Goal: Information Seeking & Learning: Learn about a topic

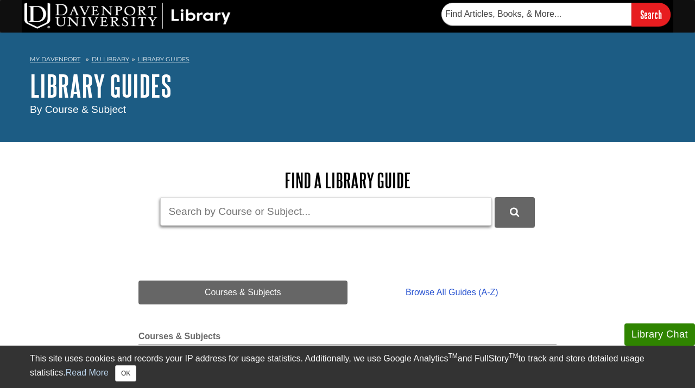
click at [303, 223] on input "Guide Search Terms" at bounding box center [326, 211] width 332 height 29
type input "postmodernism"
click at [495, 197] on button "DU Library Guides Search" at bounding box center [515, 212] width 40 height 30
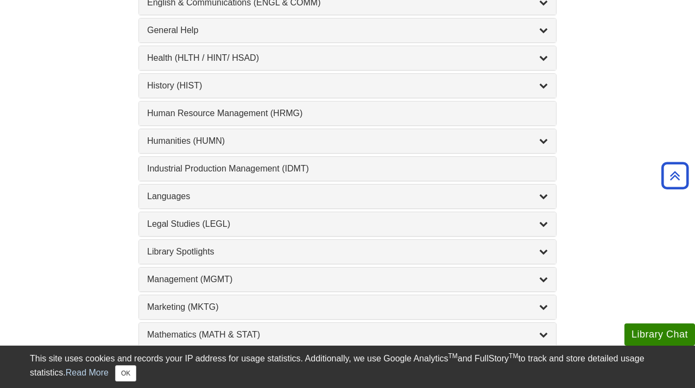
scroll to position [725, 0]
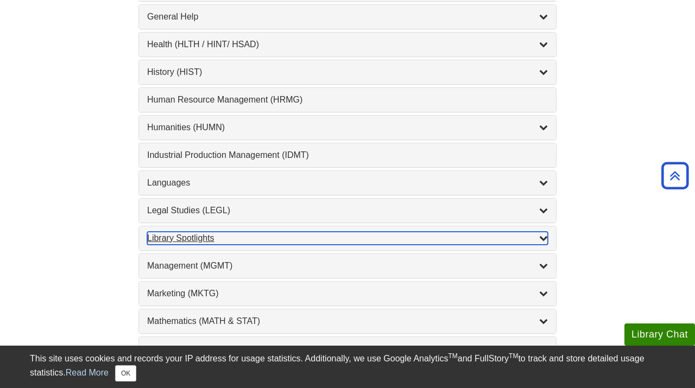
click at [263, 235] on div "Library Spotlights , 17 guides" at bounding box center [347, 238] width 401 height 13
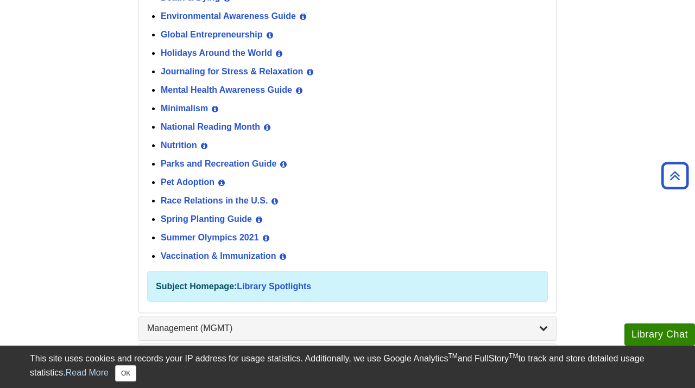
scroll to position [1034, 0]
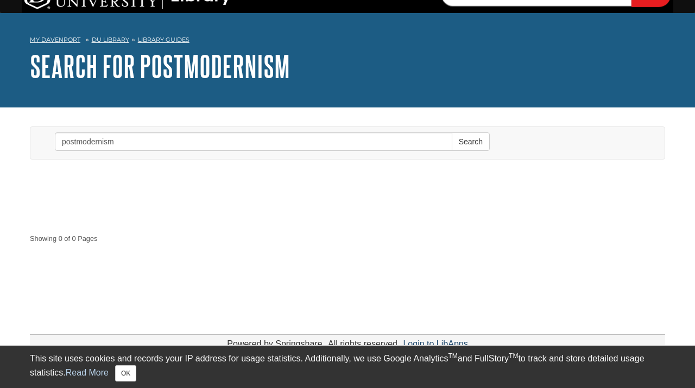
scroll to position [33, 0]
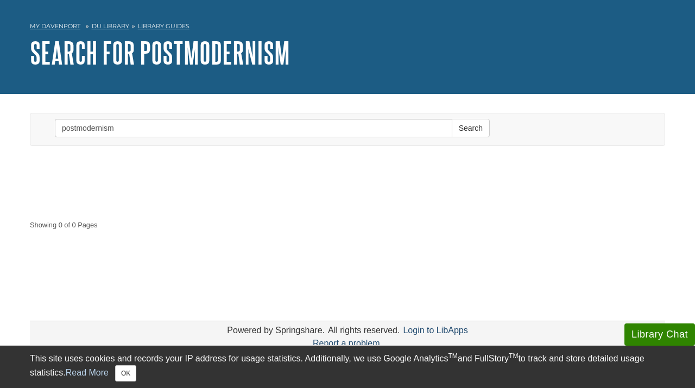
click at [233, 140] on form "Search postmodernism Search" at bounding box center [272, 130] width 451 height 32
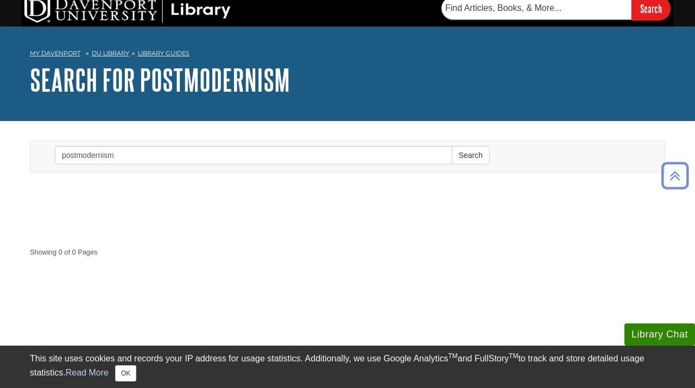
scroll to position [0, 0]
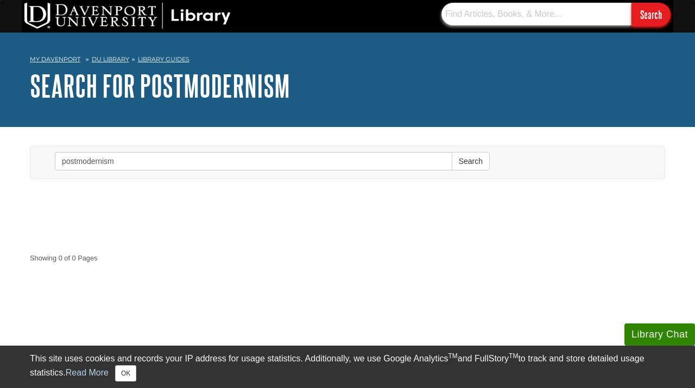
click at [536, 12] on input "text" at bounding box center [537, 14] width 190 height 23
type input "postmodernism"
click at [632, 3] on input "Search" at bounding box center [651, 14] width 39 height 23
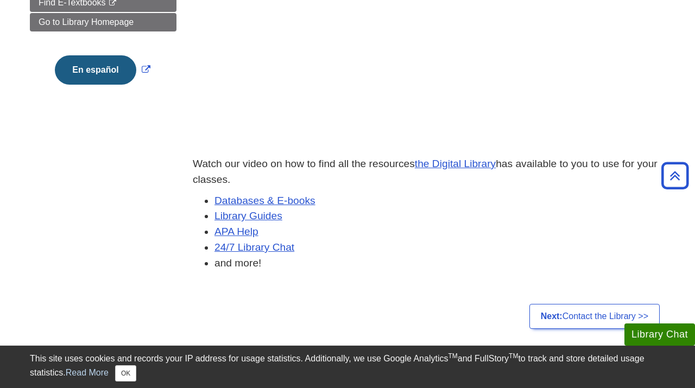
scroll to position [283, 0]
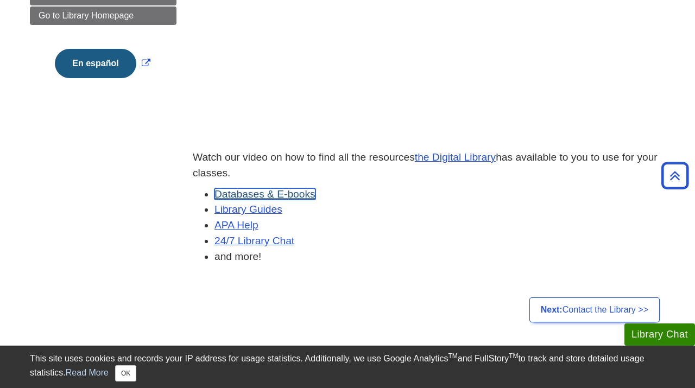
click at [303, 196] on link "Databases & E-books" at bounding box center [265, 194] width 101 height 11
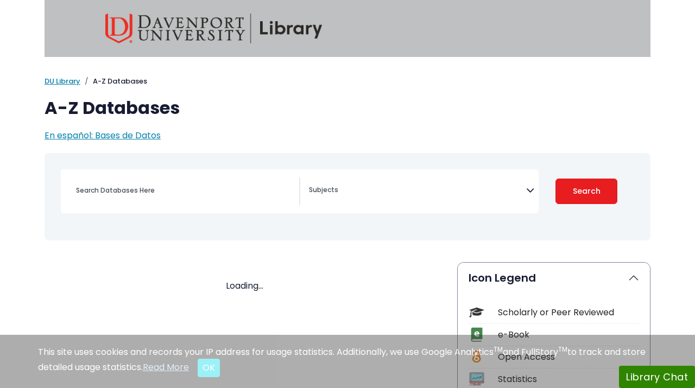
select select "Database Subject Filter"
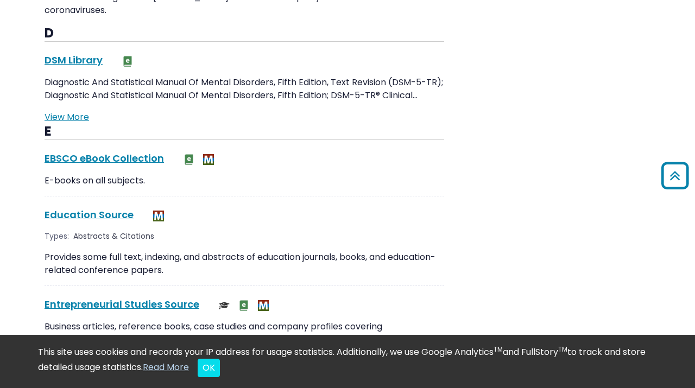
scroll to position [1599, 0]
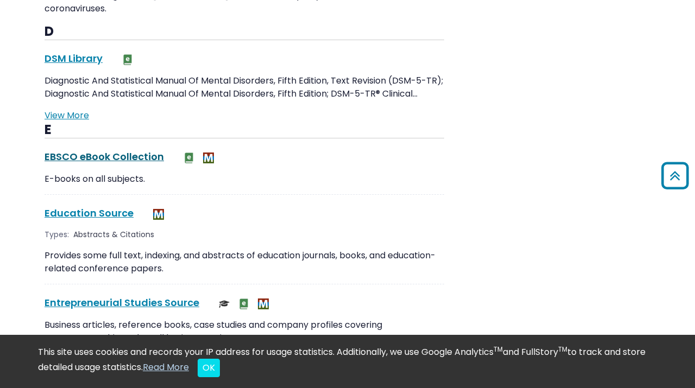
click at [71, 154] on link "EBSCO eBook Collection This link opens in a new window" at bounding box center [105, 157] width 120 height 14
